Goal: Find specific page/section: Find specific page/section

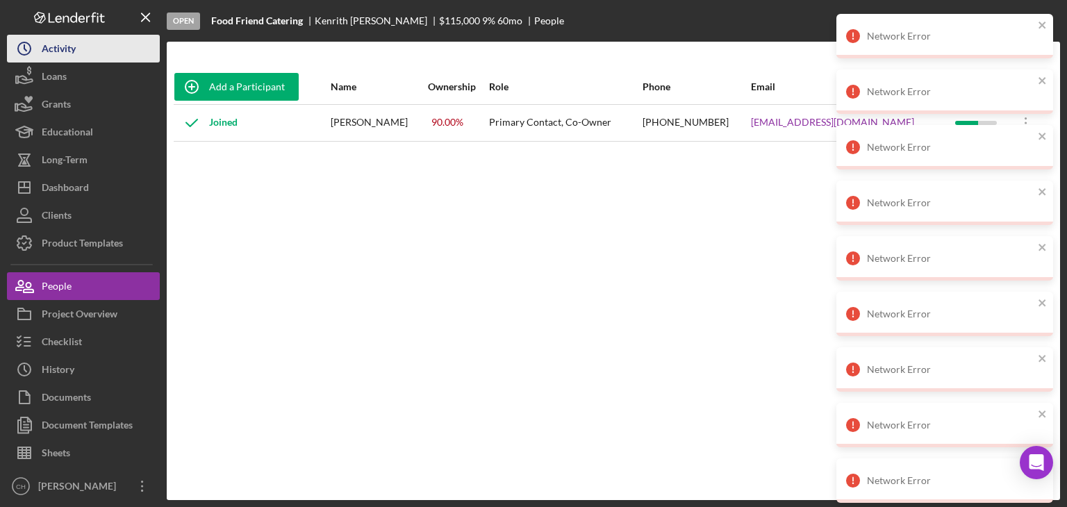
click at [60, 51] on div "Activity" at bounding box center [59, 50] width 34 height 31
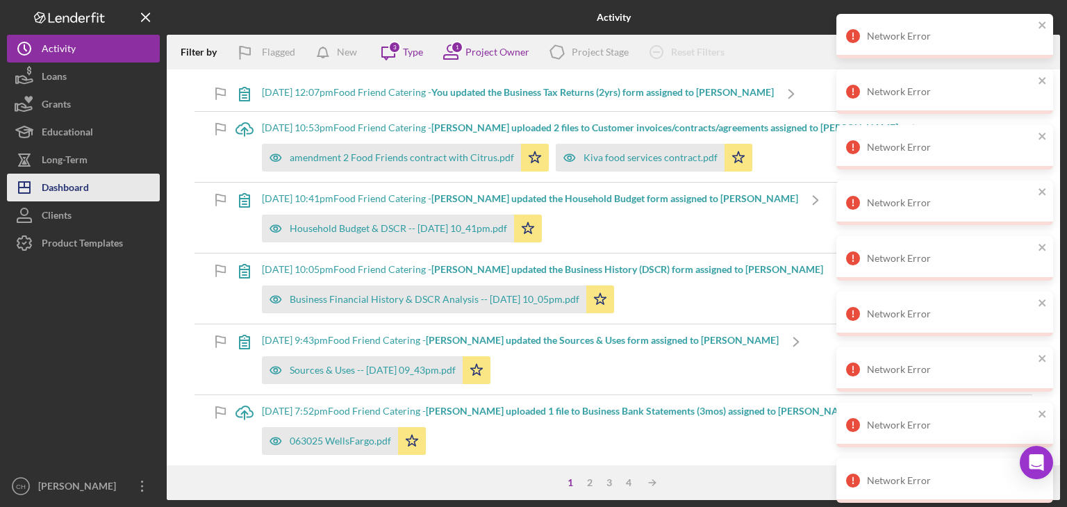
click at [94, 178] on button "Icon/Dashboard Dashboard" at bounding box center [83, 188] width 153 height 28
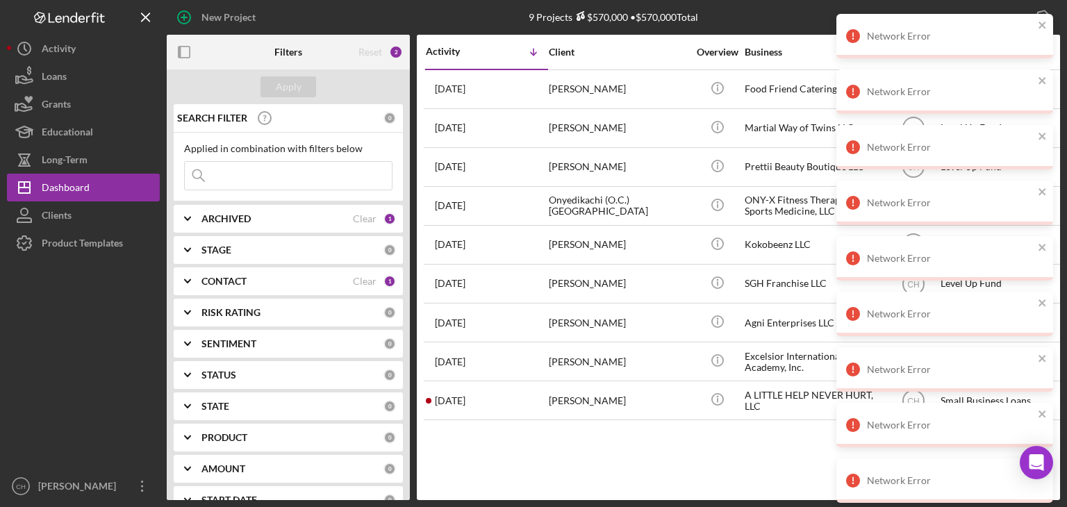
drag, startPoint x: 286, startPoint y: 174, endPoint x: 260, endPoint y: 185, distance: 28.4
click at [273, 180] on input at bounding box center [288, 176] width 207 height 28
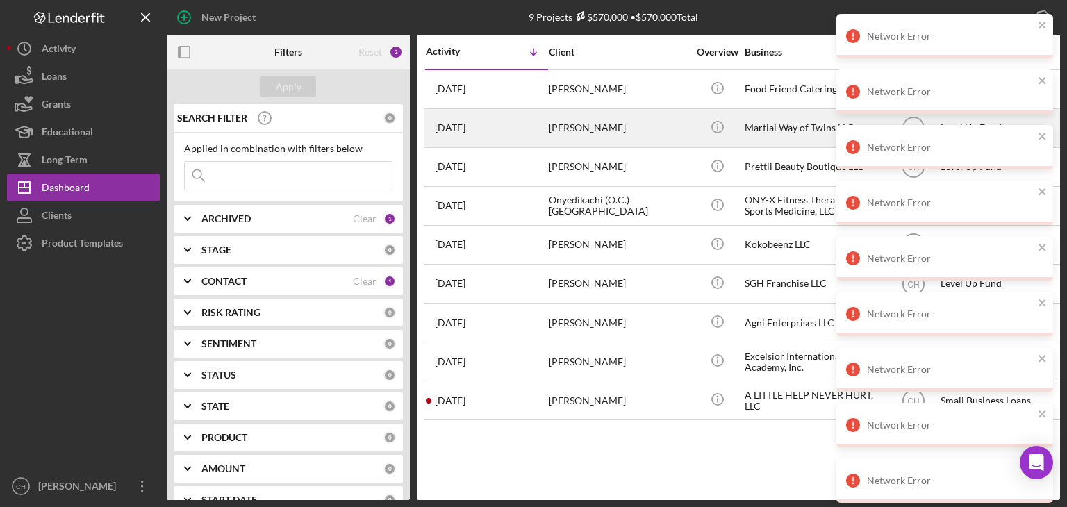
drag, startPoint x: 260, startPoint y: 185, endPoint x: 424, endPoint y: 117, distance: 178.1
click at [424, 117] on div "Filters Reset 2 Apply SEARCH FILTER 0 Applied in combination with filters below…" at bounding box center [613, 267] width 893 height 465
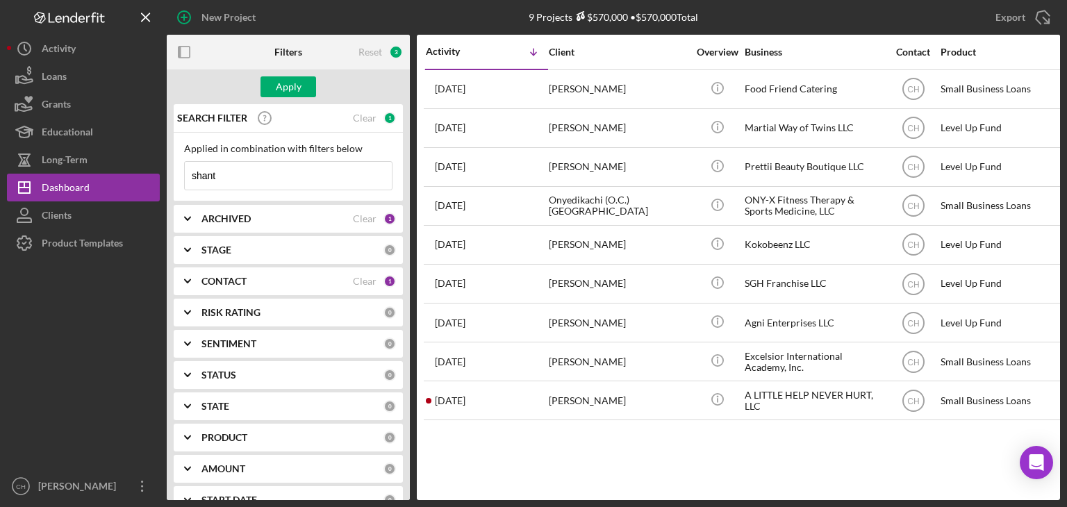
type input "shant"
